Goal: Complete application form

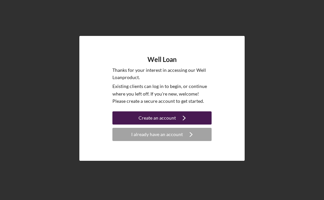
click at [146, 117] on div "Create an account" at bounding box center [156, 118] width 37 height 13
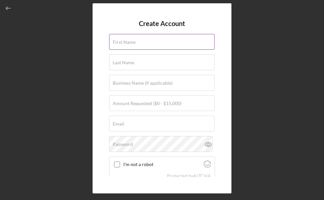
click at [140, 46] on input "First Name" at bounding box center [161, 42] width 105 height 16
click at [128, 42] on input "crystal" at bounding box center [161, 42] width 105 height 16
type input "c"
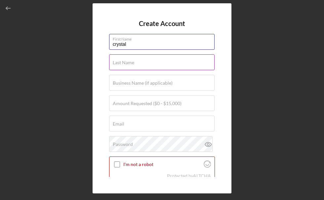
type input "crystal"
click at [123, 63] on label "Last Name" at bounding box center [123, 62] width 21 height 5
click at [123, 63] on input "Last Name" at bounding box center [161, 62] width 105 height 16
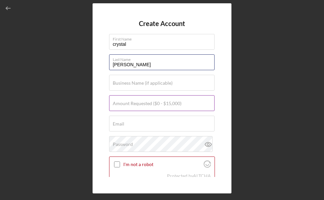
type input "[PERSON_NAME]"
click at [126, 106] on label "Amount Requested ($0 - $15,000)" at bounding box center [147, 103] width 69 height 5
click at [126, 106] on input "Amount Requested ($0 - $15,000)" at bounding box center [161, 103] width 105 height 16
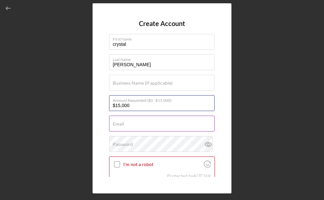
type input "$15,000"
click at [129, 126] on input "Email" at bounding box center [161, 124] width 105 height 16
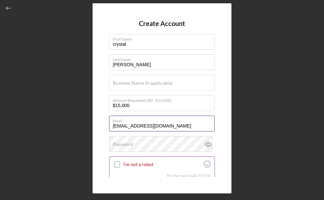
type input "[EMAIL_ADDRESS][DOMAIN_NAME]"
click at [116, 165] on input "I'm not a robot" at bounding box center [117, 165] width 6 height 6
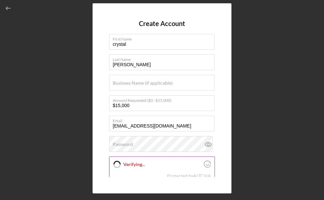
checkbox input "true"
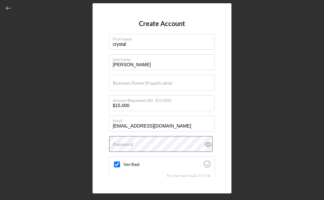
click at [125, 142] on label "Password" at bounding box center [123, 144] width 20 height 5
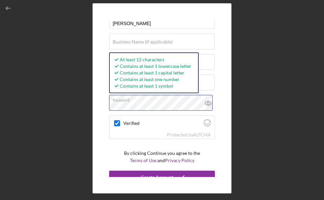
scroll to position [48, 0]
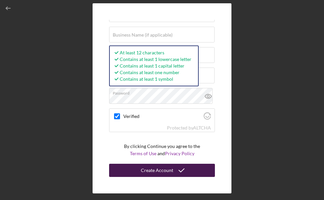
click at [155, 172] on div "Create Account" at bounding box center [157, 170] width 32 height 13
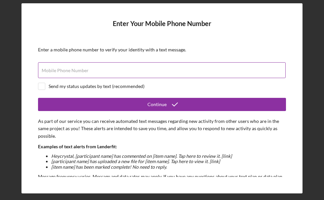
click at [81, 69] on label "Mobile Phone Number" at bounding box center [65, 70] width 47 height 5
click at [81, 69] on input "Mobile Phone Number" at bounding box center [161, 70] width 247 height 16
type input "[PHONE_NUMBER]"
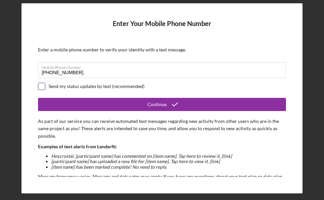
click at [40, 87] on input "checkbox" at bounding box center [41, 86] width 7 height 7
checkbox input "true"
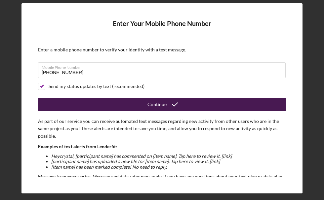
click at [63, 105] on button "Continue" at bounding box center [162, 104] width 248 height 13
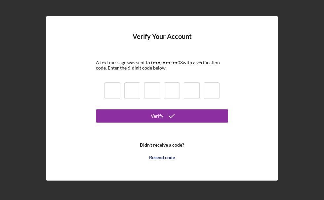
click at [110, 93] on input at bounding box center [112, 91] width 16 height 17
type input "0"
type input "8"
type input "6"
type input "7"
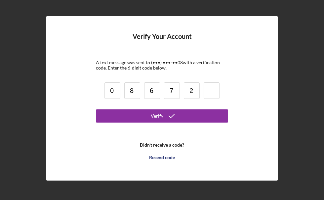
type input "2"
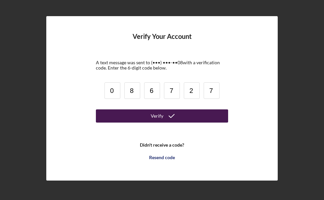
type input "7"
click at [166, 114] on icon "submit" at bounding box center [171, 116] width 17 height 17
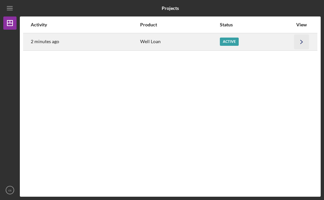
click at [301, 43] on polyline "button" at bounding box center [301, 42] width 2 height 4
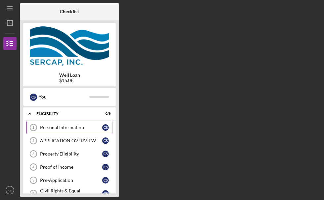
click at [82, 126] on div "Personal Information" at bounding box center [71, 127] width 62 height 5
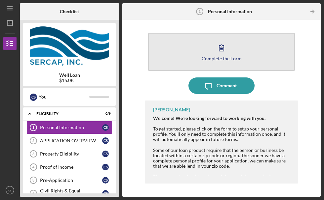
click at [191, 54] on button "Complete the Form Form" at bounding box center [221, 52] width 147 height 38
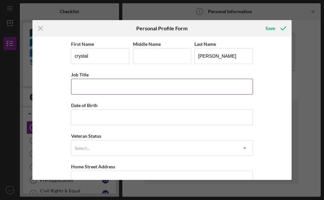
click at [92, 84] on input "Job Title" at bounding box center [162, 87] width 182 height 16
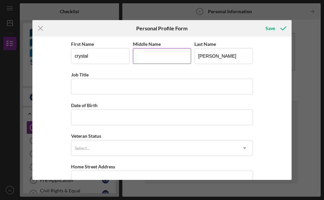
click at [147, 61] on input "Middle Name" at bounding box center [162, 56] width 58 height 16
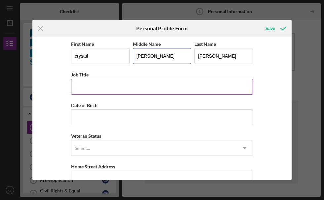
type input "[PERSON_NAME]"
click at [117, 84] on input "Job Title" at bounding box center [162, 87] width 182 height 16
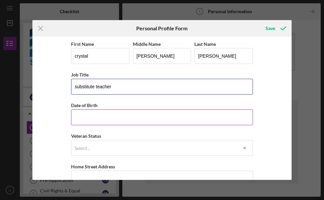
type input "substitute teacher"
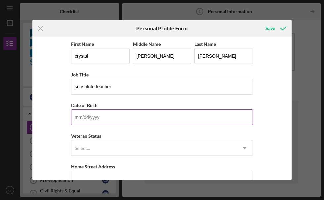
click at [76, 116] on input "Date of Birth" at bounding box center [162, 118] width 182 height 16
type input "[DATE]"
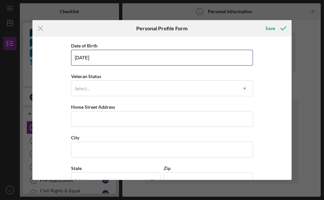
scroll to position [66, 0]
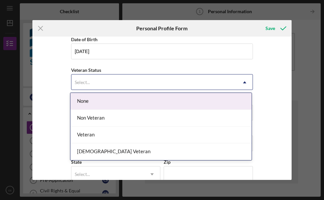
click at [92, 82] on div "Select..." at bounding box center [153, 82] width 165 height 15
click at [89, 100] on div "None" at bounding box center [160, 101] width 181 height 17
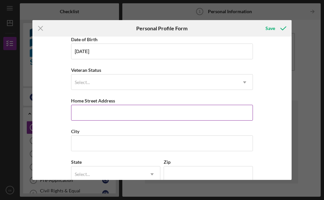
click at [97, 111] on input "Home Street Address" at bounding box center [162, 113] width 182 height 16
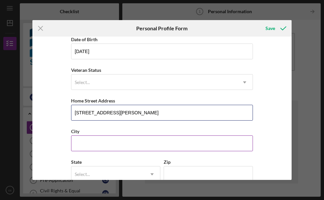
type input "[STREET_ADDRESS][PERSON_NAME]"
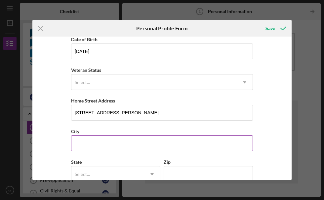
click at [104, 144] on input "City" at bounding box center [162, 144] width 182 height 16
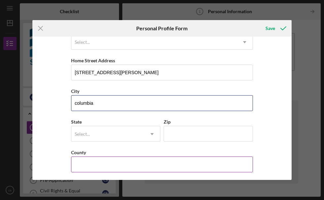
scroll to position [109, 0]
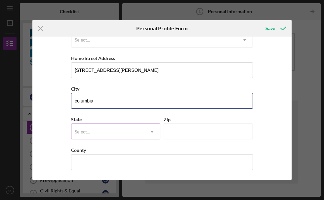
type input "columbia"
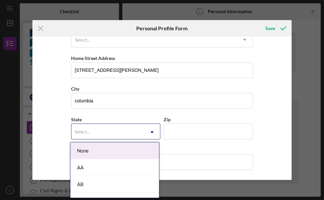
click at [109, 130] on div "Select..." at bounding box center [107, 132] width 73 height 15
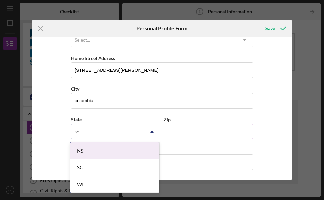
type input "sc"
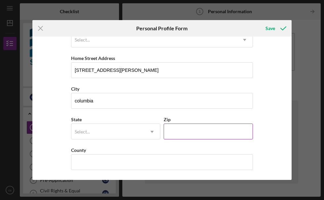
click at [191, 129] on input "Zip" at bounding box center [207, 132] width 89 height 16
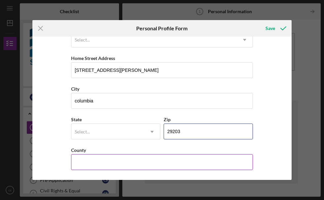
type input "29203"
click at [151, 163] on input "County" at bounding box center [162, 163] width 182 height 16
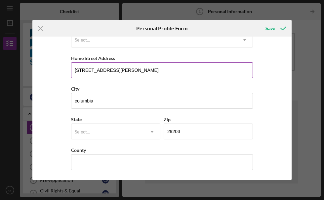
click at [127, 68] on input "[STREET_ADDRESS][PERSON_NAME]" at bounding box center [162, 70] width 182 height 16
type input "5"
type input "2"
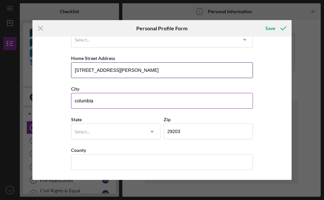
type input "[STREET_ADDRESS][PERSON_NAME]"
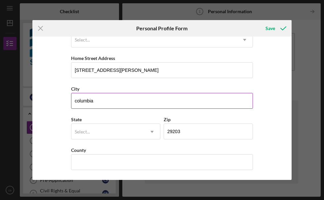
click at [142, 103] on input "columbia" at bounding box center [162, 101] width 182 height 16
type input "c"
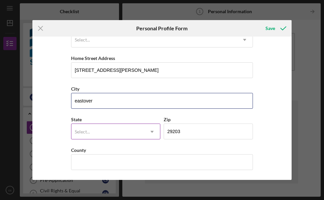
type input "eastover"
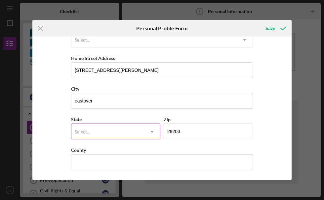
click at [128, 130] on div "Select..." at bounding box center [107, 132] width 73 height 15
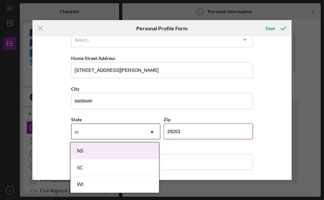
type input "sc"
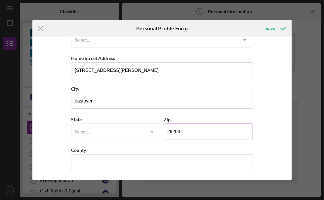
click at [191, 130] on input "29203" at bounding box center [207, 132] width 89 height 16
type input "2####"
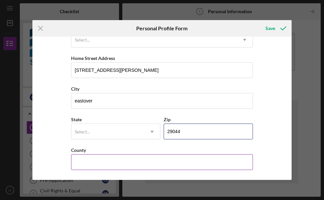
type input "29044"
click at [106, 158] on input "County" at bounding box center [162, 163] width 182 height 16
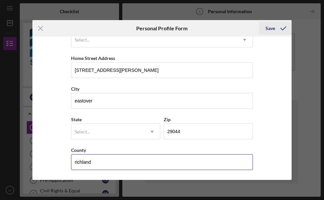
type input "richland"
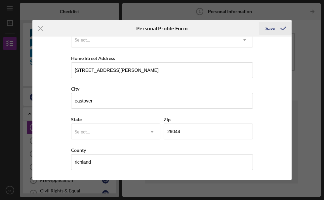
click at [268, 28] on div "Save" at bounding box center [270, 28] width 10 height 13
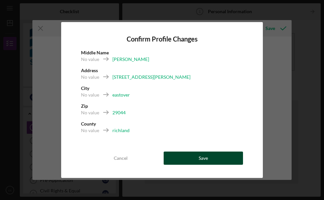
click at [217, 157] on button "Save" at bounding box center [202, 158] width 79 height 13
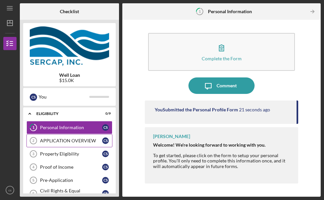
click at [92, 142] on div "APPLICATION OVERVIEW" at bounding box center [71, 140] width 62 height 5
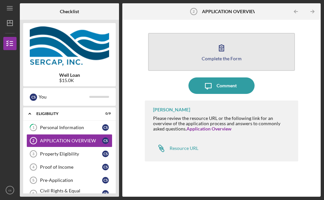
click at [219, 50] on icon "button" at bounding box center [221, 48] width 5 height 6
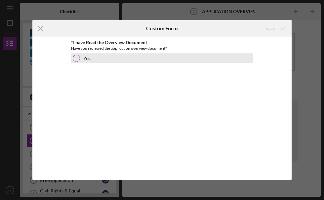
click at [76, 58] on div at bounding box center [76, 58] width 7 height 7
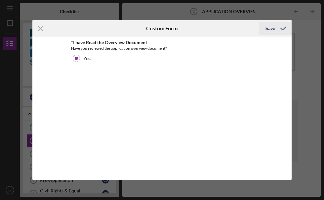
click at [271, 27] on div "Save" at bounding box center [270, 28] width 10 height 13
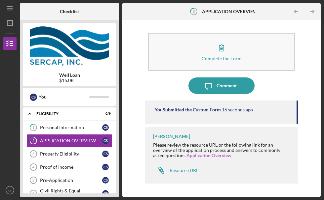
click at [200, 156] on link "Application Overview" at bounding box center [208, 156] width 45 height 6
click at [69, 125] on div "Personal Information" at bounding box center [71, 127] width 62 height 5
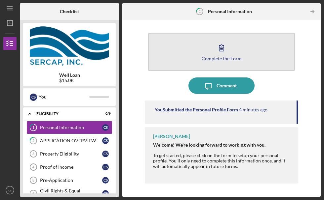
click at [209, 55] on button "Complete the Form Form" at bounding box center [221, 52] width 147 height 38
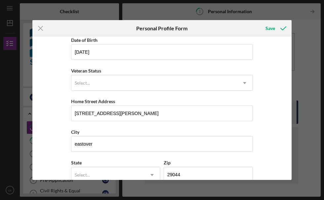
scroll to position [66, 0]
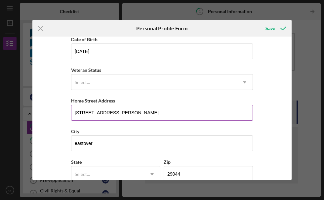
drag, startPoint x: 110, startPoint y: 114, endPoint x: 72, endPoint y: 118, distance: 38.5
click at [72, 118] on input "[STREET_ADDRESS][PERSON_NAME]" at bounding box center [162, 113] width 182 height 16
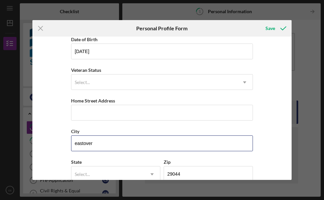
drag, startPoint x: 92, startPoint y: 146, endPoint x: 70, endPoint y: 143, distance: 22.9
click at [70, 143] on div "First Name [PERSON_NAME] Middle Name [PERSON_NAME] Last Name [PERSON_NAME] Job …" at bounding box center [161, 109] width 259 height 144
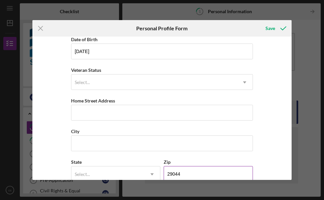
click at [183, 174] on input "29044" at bounding box center [207, 174] width 89 height 16
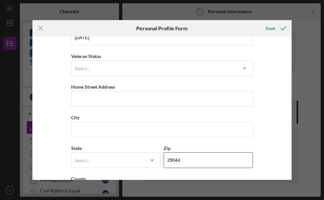
scroll to position [84, 0]
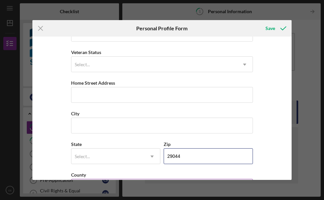
drag, startPoint x: 180, startPoint y: 173, endPoint x: 169, endPoint y: 173, distance: 10.3
click at [169, 173] on div "First Name [PERSON_NAME] Middle Name [PERSON_NAME] Last Name [PERSON_NAME] Job …" at bounding box center [162, 79] width 182 height 246
click at [169, 173] on div "County" at bounding box center [162, 175] width 182 height 8
drag, startPoint x: 178, startPoint y: 155, endPoint x: 165, endPoint y: 152, distance: 12.4
click at [165, 152] on input "29044" at bounding box center [207, 157] width 89 height 16
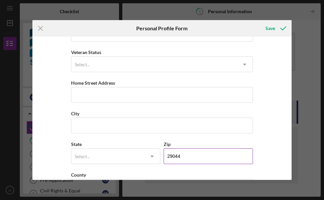
type input "4####"
drag, startPoint x: 179, startPoint y: 154, endPoint x: 163, endPoint y: 155, distance: 15.9
click at [163, 155] on input "4####" at bounding box center [207, 157] width 89 height 16
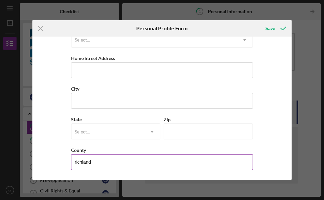
drag, startPoint x: 91, startPoint y: 162, endPoint x: 71, endPoint y: 165, distance: 20.2
click at [71, 165] on input "richland" at bounding box center [162, 163] width 182 height 16
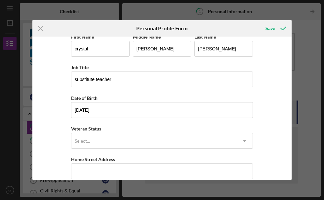
scroll to position [0, 0]
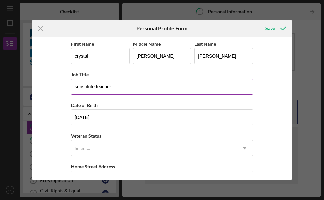
drag, startPoint x: 109, startPoint y: 88, endPoint x: 71, endPoint y: 89, distance: 38.0
click at [71, 89] on input "substitute teacher" at bounding box center [162, 87] width 182 height 16
click at [77, 83] on input "r" at bounding box center [162, 87] width 182 height 16
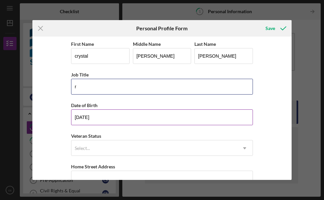
type input "r"
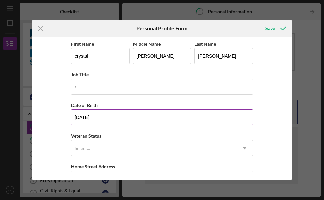
drag, startPoint x: 97, startPoint y: 119, endPoint x: 73, endPoint y: 118, distance: 23.5
click at [73, 118] on input "[DATE]" at bounding box center [162, 118] width 182 height 16
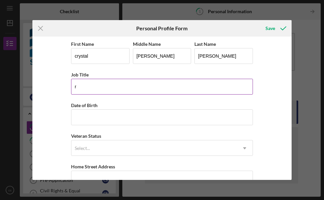
drag, startPoint x: 75, startPoint y: 86, endPoint x: 71, endPoint y: 88, distance: 4.9
click at [71, 88] on input "r" at bounding box center [162, 87] width 182 height 16
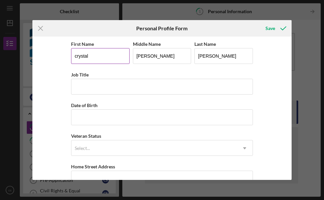
drag, startPoint x: 92, startPoint y: 58, endPoint x: 70, endPoint y: 56, distance: 21.9
click at [71, 56] on input "crystal" at bounding box center [100, 56] width 58 height 16
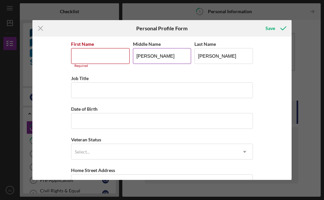
drag, startPoint x: 143, startPoint y: 55, endPoint x: 131, endPoint y: 57, distance: 11.4
click at [133, 57] on input "[PERSON_NAME]" at bounding box center [162, 56] width 58 height 16
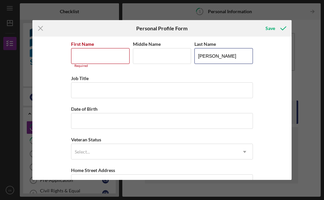
drag, startPoint x: 211, startPoint y: 56, endPoint x: 192, endPoint y: 57, distance: 19.5
click at [192, 57] on div "First Name Required Middle Name Last Name [PERSON_NAME]" at bounding box center [162, 57] width 182 height 35
click at [200, 53] on input "Last Name" at bounding box center [223, 56] width 58 height 16
type input "[PERSON_NAME]"
click at [213, 57] on input "[PERSON_NAME]" at bounding box center [223, 56] width 58 height 16
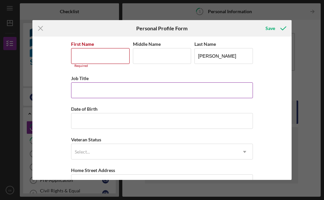
click at [239, 90] on input "Job Title" at bounding box center [162, 91] width 182 height 16
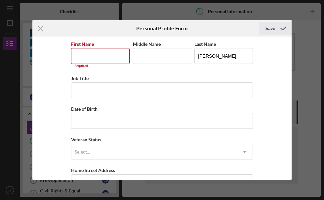
click at [280, 29] on icon "submit" at bounding box center [283, 28] width 17 height 17
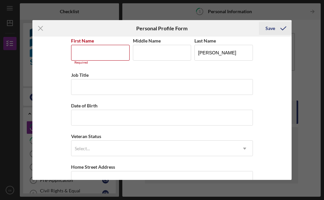
click at [281, 28] on icon "submit" at bounding box center [283, 28] width 17 height 17
click at [271, 29] on div "Save" at bounding box center [270, 28] width 10 height 13
click at [42, 26] on icon "Icon/Menu Close" at bounding box center [40, 28] width 17 height 17
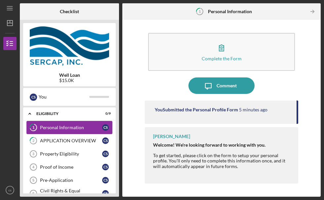
click at [72, 125] on div "Personal Information" at bounding box center [71, 127] width 62 height 5
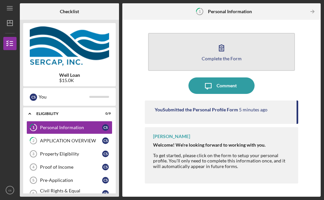
click at [212, 60] on div "Complete the Form" at bounding box center [221, 58] width 40 height 5
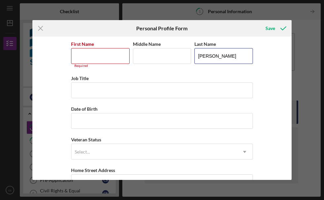
drag, startPoint x: 212, startPoint y: 54, endPoint x: 192, endPoint y: 56, distance: 20.9
click at [192, 56] on div "First Name Required Middle Name Last Name [PERSON_NAME]" at bounding box center [162, 57] width 182 height 35
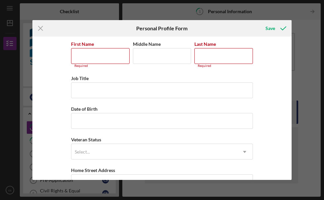
click at [322, 64] on div "Icon/Menu Close Personal Profile Form Save First Name Required Middle Name Last…" at bounding box center [162, 100] width 324 height 200
click at [310, 65] on div "Icon/Menu Close Personal Profile Form Save First Name Required Middle Name Last…" at bounding box center [162, 100] width 324 height 200
click at [38, 29] on icon "Icon/Menu Close" at bounding box center [40, 28] width 17 height 17
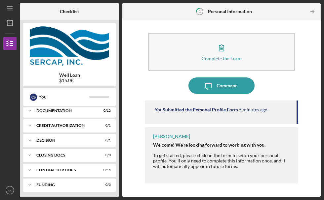
scroll to position [142, 0]
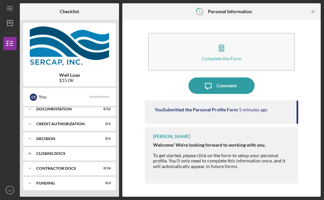
click at [54, 153] on div "CLOSING DOCS" at bounding box center [71, 154] width 71 height 4
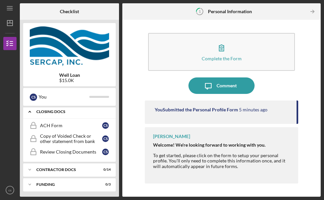
scroll to position [185, 0]
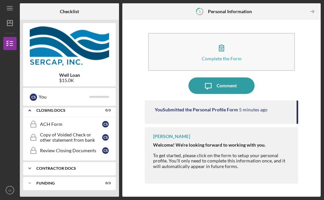
click at [56, 167] on div "Contractor Docs" at bounding box center [71, 169] width 71 height 4
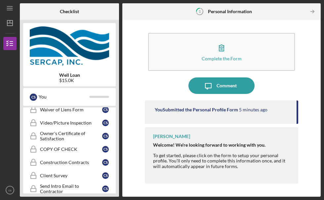
scroll to position [374, 0]
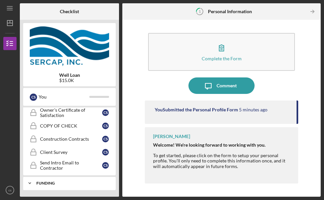
click at [49, 181] on div "Icon/Expander Funding 0 / 3" at bounding box center [69, 183] width 92 height 13
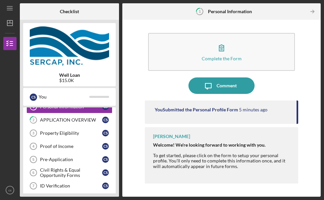
scroll to position [0, 0]
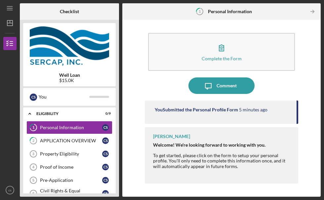
click at [310, 78] on div "Complete the Form Form Icon/Message Comment You Submitted the Personal Profile …" at bounding box center [222, 108] width 192 height 171
